Goal: Task Accomplishment & Management: Manage account settings

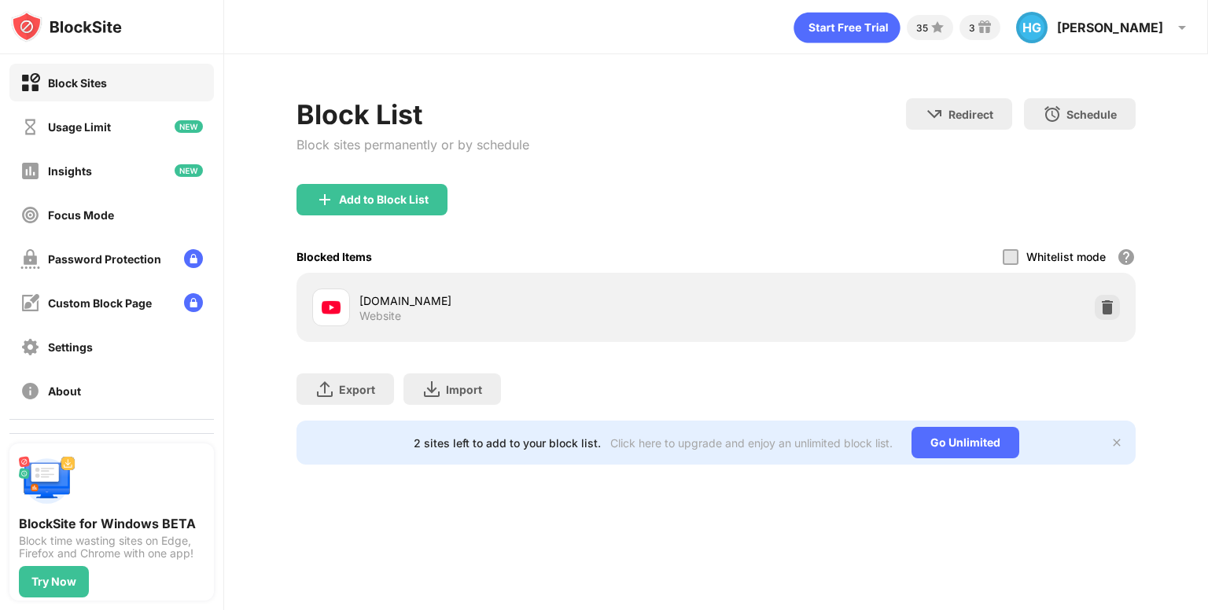
click at [1100, 304] on img at bounding box center [1108, 308] width 16 height 16
